Goal: Task Accomplishment & Management: Use online tool/utility

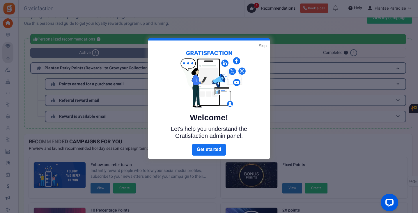
click at [266, 46] on link "Skip" at bounding box center [263, 46] width 8 height 6
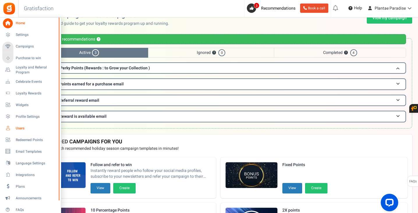
click at [17, 126] on span "Users" at bounding box center [36, 128] width 41 height 5
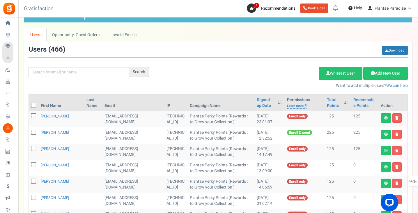
scroll to position [29, 0]
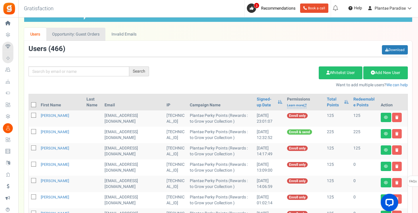
click at [91, 33] on link "Opportunity: Guest Orders" at bounding box center [75, 34] width 59 height 13
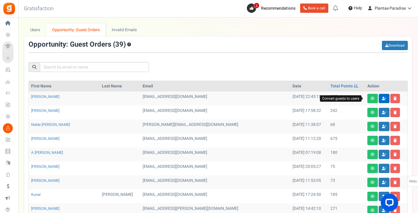
click at [382, 97] on icon at bounding box center [384, 98] width 4 height 3
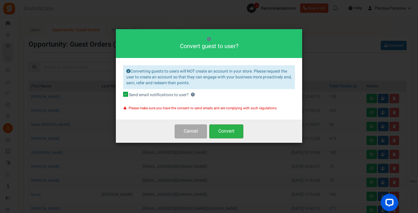
click at [224, 130] on button "Convert" at bounding box center [226, 131] width 34 height 14
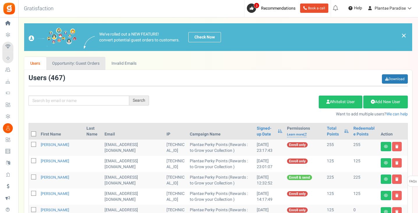
click at [82, 62] on link "Opportunity: Guest Orders" at bounding box center [75, 63] width 59 height 13
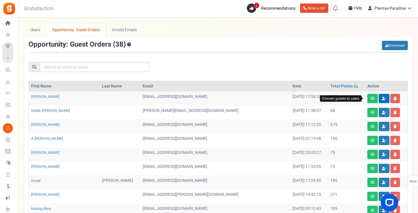
click at [382, 98] on icon at bounding box center [384, 98] width 4 height 3
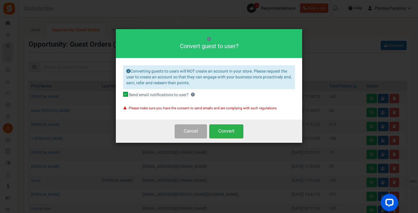
click at [225, 134] on button "Convert" at bounding box center [226, 131] width 34 height 14
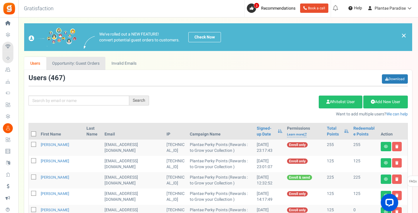
click at [79, 63] on link "Opportunity: Guest Orders" at bounding box center [75, 63] width 59 height 13
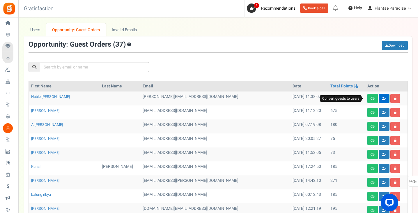
click at [378, 100] on link at bounding box center [383, 98] width 11 height 9
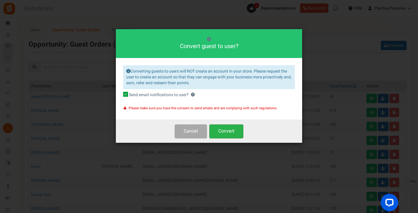
click at [229, 131] on button "Convert" at bounding box center [226, 131] width 34 height 14
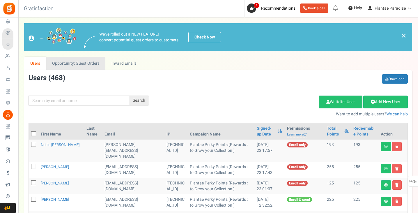
click at [92, 64] on link "Opportunity: Guest Orders" at bounding box center [75, 63] width 59 height 13
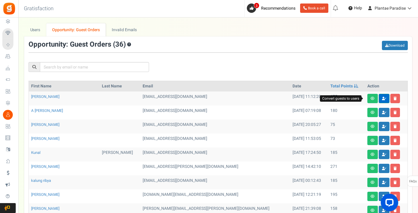
click at [378, 102] on link at bounding box center [383, 98] width 11 height 9
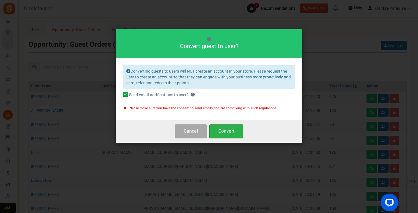
click at [223, 132] on button "Convert" at bounding box center [226, 131] width 34 height 14
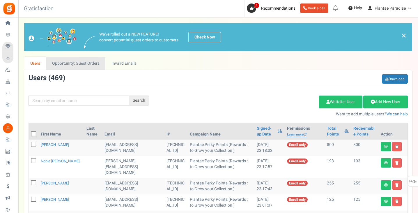
drag, startPoint x: 91, startPoint y: 64, endPoint x: 94, endPoint y: 67, distance: 3.9
click at [91, 64] on link "Opportunity: Guest Orders" at bounding box center [75, 63] width 59 height 13
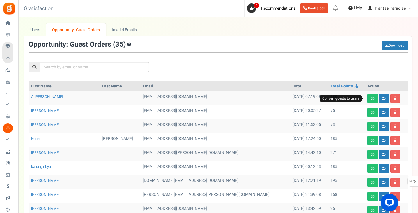
click at [378, 98] on link at bounding box center [383, 98] width 11 height 9
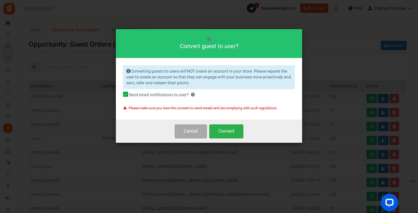
click at [222, 130] on button "Convert" at bounding box center [226, 131] width 34 height 14
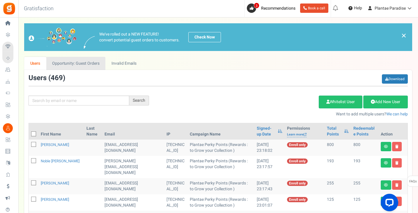
click at [92, 67] on link "Opportunity: Guest Orders" at bounding box center [75, 63] width 59 height 13
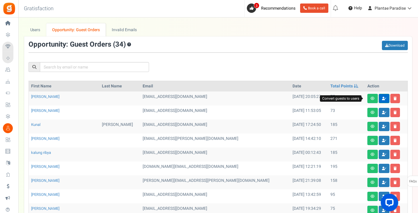
click at [378, 101] on link at bounding box center [383, 98] width 11 height 9
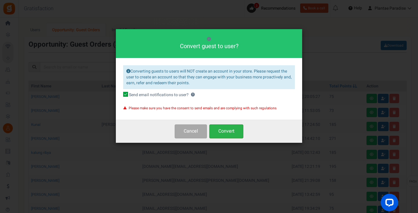
click at [229, 134] on button "Convert" at bounding box center [226, 131] width 34 height 14
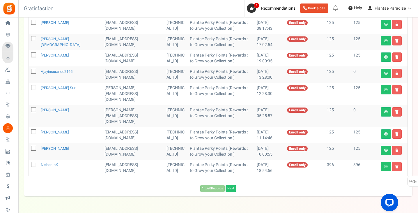
scroll to position [308, 0]
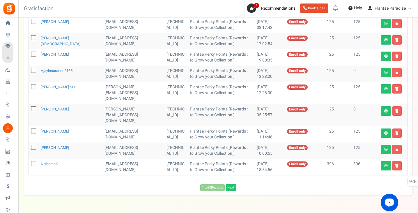
click at [383, 201] on button "Open LiveChat chat widget" at bounding box center [388, 201] width 17 height 17
click at [386, 164] on icon at bounding box center [386, 165] width 4 height 3
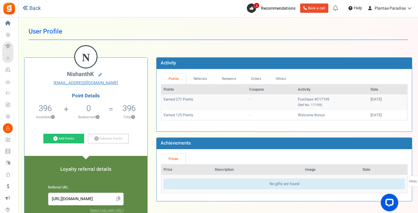
click at [29, 6] on link "Back" at bounding box center [32, 9] width 18 height 8
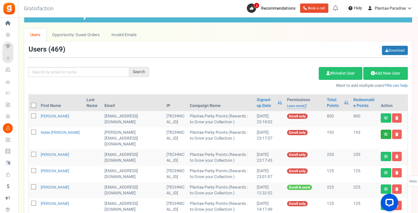
scroll to position [29, 0]
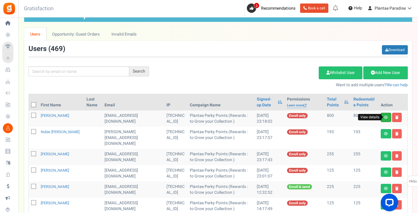
click at [387, 118] on icon at bounding box center [386, 116] width 4 height 3
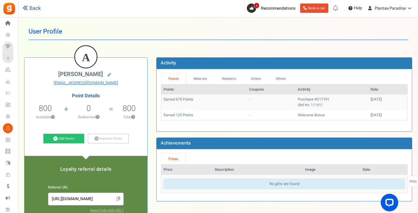
click at [40, 7] on link "Back" at bounding box center [32, 9] width 18 height 8
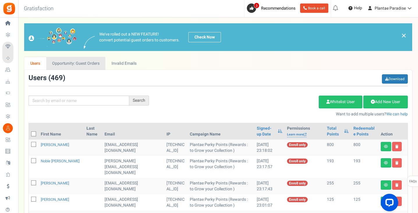
click at [98, 65] on link "Opportunity: Guest Orders" at bounding box center [75, 63] width 59 height 13
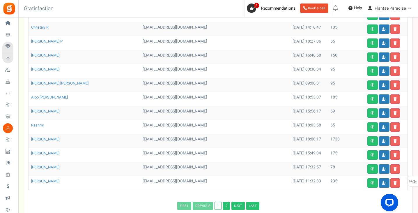
scroll to position [196, 0]
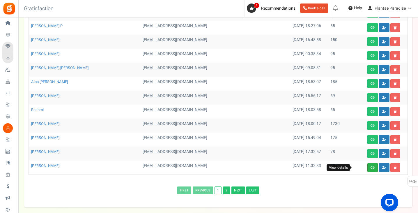
click at [367, 165] on link at bounding box center [372, 167] width 10 height 9
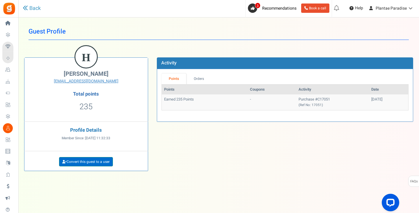
click at [99, 161] on link "Convert this guest to a user" at bounding box center [86, 161] width 54 height 9
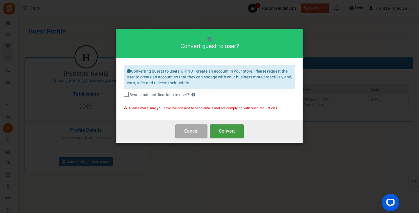
drag, startPoint x: 237, startPoint y: 134, endPoint x: 133, endPoint y: 101, distance: 109.1
click at [161, 113] on div "Convert guest to user? Converting guests to users will NOT create an account in…" at bounding box center [209, 85] width 186 height 113
click at [125, 98] on div "Converting guests to users will NOT create an account in your store. Please req…" at bounding box center [209, 89] width 186 height 62
click at [127, 97] on label "Send email notifications to user? ?" at bounding box center [210, 95] width 172 height 6
click at [122, 97] on input "Send email notifications to user? ?" at bounding box center [120, 95] width 4 height 4
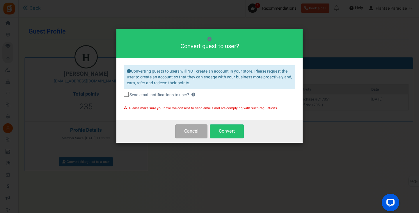
checkbox input "true"
click at [222, 131] on button "Convert" at bounding box center [227, 131] width 34 height 14
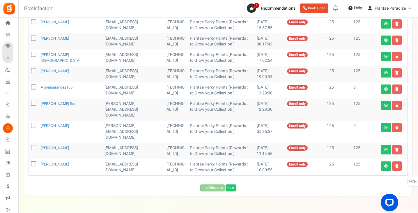
scroll to position [308, 0]
click at [386, 161] on link at bounding box center [385, 165] width 10 height 9
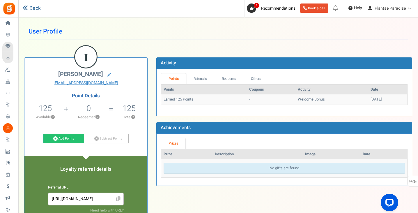
click at [36, 10] on link "Back" at bounding box center [32, 9] width 18 height 8
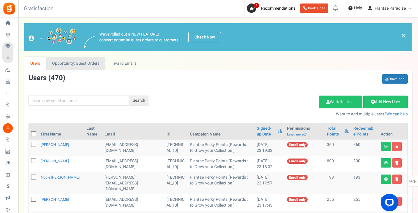
click at [95, 62] on link "Opportunity: Guest Orders" at bounding box center [75, 63] width 59 height 13
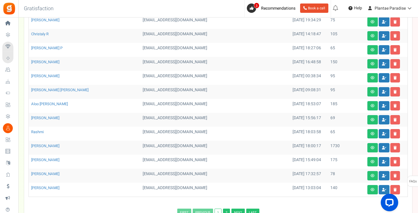
scroll to position [175, 0]
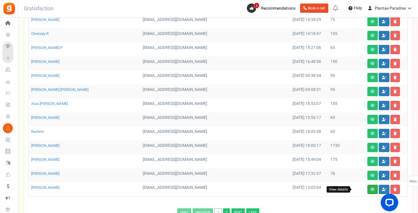
click at [370, 189] on icon at bounding box center [372, 188] width 4 height 3
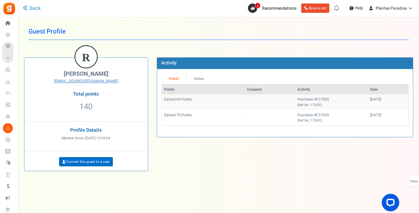
click at [104, 160] on link "Convert this guest to a user" at bounding box center [86, 161] width 54 height 9
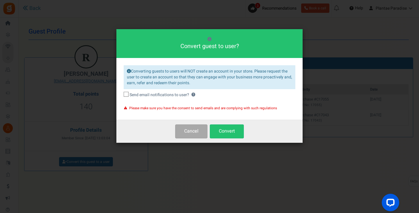
click at [127, 96] on icon at bounding box center [127, 95] width 4 height 4
click at [122, 96] on input "Send email notifications to user? ?" at bounding box center [120, 95] width 4 height 4
checkbox input "true"
click at [221, 129] on button "Convert" at bounding box center [227, 131] width 34 height 14
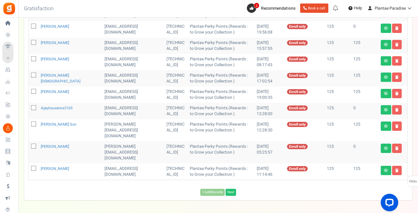
scroll to position [308, 0]
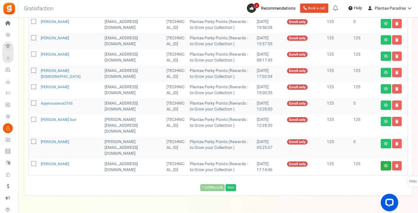
click at [387, 161] on link at bounding box center [385, 165] width 10 height 9
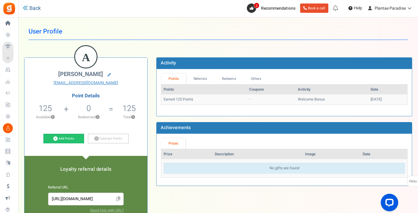
click at [34, 5] on link "Back" at bounding box center [32, 9] width 18 height 8
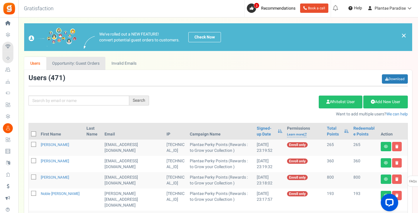
click at [74, 61] on link "Opportunity: Guest Orders" at bounding box center [75, 63] width 59 height 13
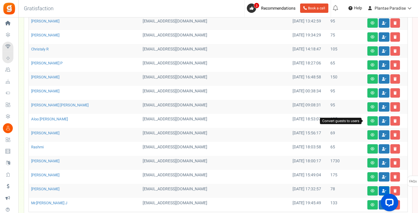
scroll to position [175, 0]
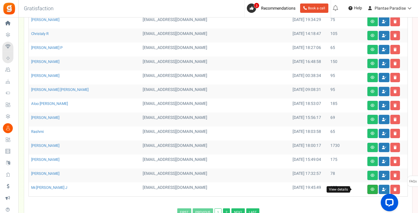
click at [367, 189] on link at bounding box center [372, 188] width 10 height 9
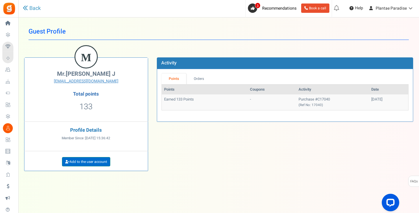
click at [90, 161] on link "Add to the user account" at bounding box center [86, 161] width 48 height 9
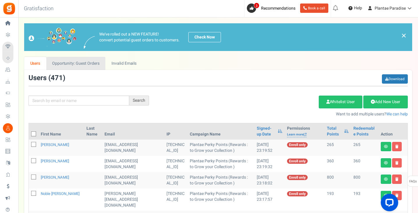
click at [93, 60] on link "Opportunity: Guest Orders" at bounding box center [75, 63] width 59 height 13
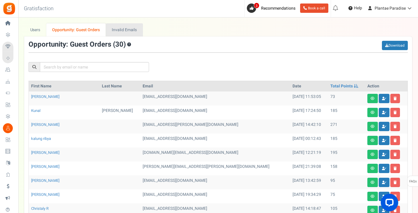
click at [116, 29] on link "Invalid Emails" at bounding box center [124, 29] width 37 height 13
